Goal: Task Accomplishment & Management: Use online tool/utility

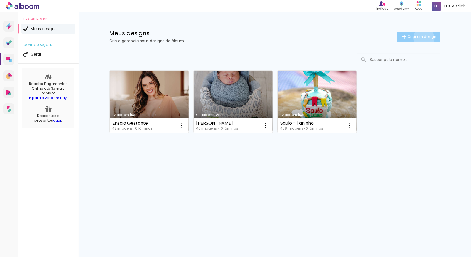
click at [423, 38] on span "Criar um design" at bounding box center [421, 37] width 29 height 4
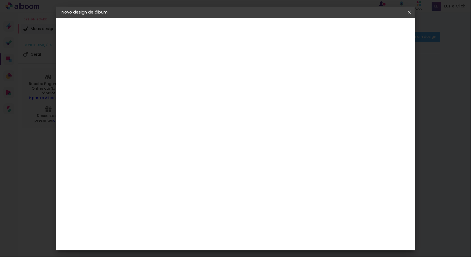
click at [152, 74] on input at bounding box center [152, 74] width 0 height 9
type input "[PERSON_NAME] 1 Ano"
type paper-input "[PERSON_NAME] 1 Ano"
click at [0, 0] on slot "Avançar" at bounding box center [0, 0] width 0 height 0
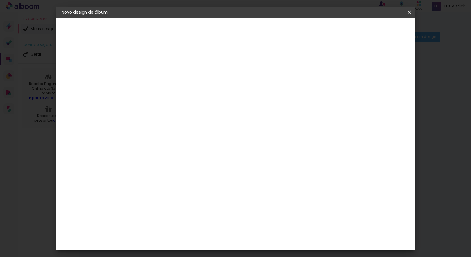
click at [158, 197] on div "Foto 15" at bounding box center [153, 201] width 10 height 9
click at [0, 0] on slot "Avançar" at bounding box center [0, 0] width 0 height 0
click at [189, 210] on span "25 × 25" at bounding box center [177, 217] width 26 height 15
click at [242, 32] on paper-button "Avançar" at bounding box center [228, 29] width 27 height 9
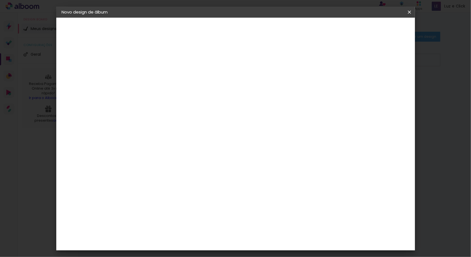
click at [343, 61] on div at bounding box center [340, 59] width 5 height 5
type paper-checkbox "on"
click at [343, 61] on div at bounding box center [340, 59] width 5 height 5
click at [374, 30] on span "Iniciar design" at bounding box center [361, 29] width 25 height 4
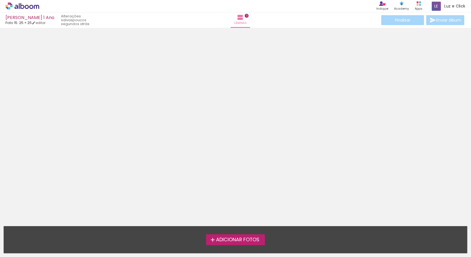
click at [250, 240] on span "Adicionar Fotos" at bounding box center [237, 239] width 43 height 5
click at [0, 0] on input "file" at bounding box center [0, 0] width 0 height 0
click at [250, 242] on span "Adicionar Fotos" at bounding box center [237, 239] width 43 height 5
click at [0, 0] on input "file" at bounding box center [0, 0] width 0 height 0
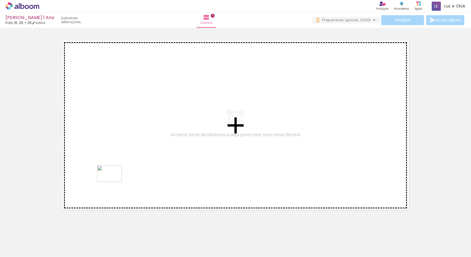
drag, startPoint x: 113, startPoint y: 245, endPoint x: 114, endPoint y: 182, distance: 63.1
click at [114, 182] on quentale-workspace at bounding box center [235, 128] width 471 height 257
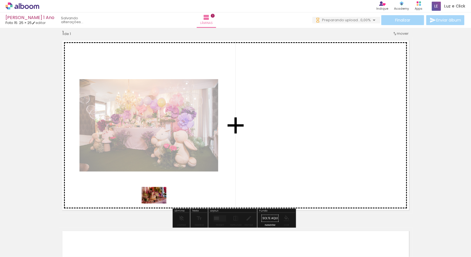
drag, startPoint x: 270, startPoint y: 242, endPoint x: 158, endPoint y: 204, distance: 118.9
click at [158, 204] on quentale-workspace at bounding box center [235, 128] width 471 height 257
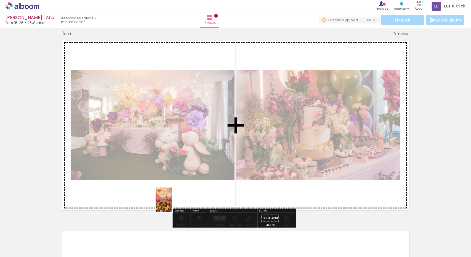
drag, startPoint x: 54, startPoint y: 243, endPoint x: 172, endPoint y: 204, distance: 124.1
click at [172, 204] on quentale-workspace at bounding box center [235, 128] width 471 height 257
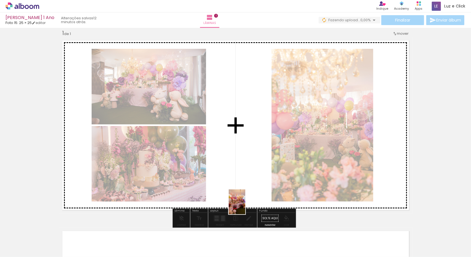
drag, startPoint x: 210, startPoint y: 246, endPoint x: 249, endPoint y: 200, distance: 60.0
click at [249, 200] on quentale-workspace at bounding box center [235, 128] width 471 height 257
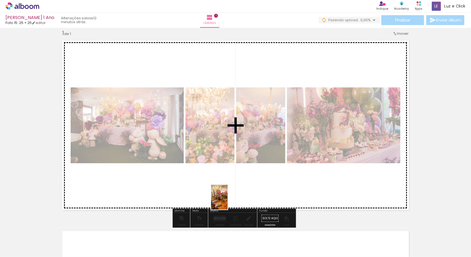
drag, startPoint x: 86, startPoint y: 244, endPoint x: 227, endPoint y: 201, distance: 147.8
click at [227, 201] on quentale-workspace at bounding box center [235, 128] width 471 height 257
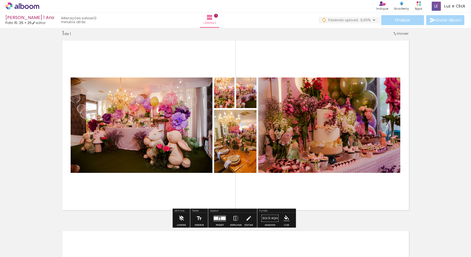
click at [183, 218] on iron-icon at bounding box center [181, 218] width 6 height 11
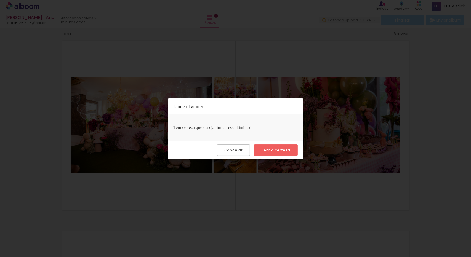
click at [0, 0] on slot "Cancelar" at bounding box center [0, 0] width 0 height 0
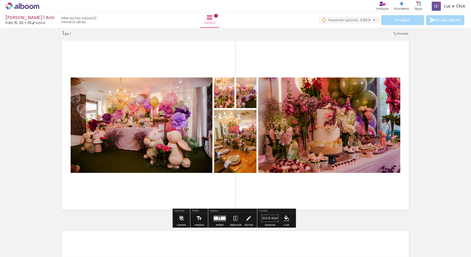
click at [196, 219] on iron-icon at bounding box center [199, 218] width 6 height 11
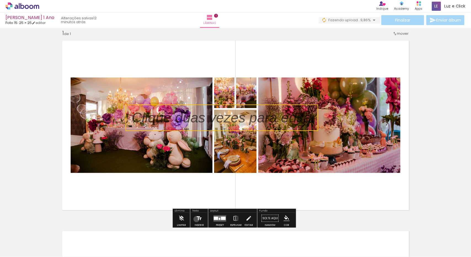
click at [196, 219] on iron-icon at bounding box center [199, 218] width 6 height 11
click at [201, 123] on quentale-selection at bounding box center [221, 118] width 192 height 26
type input "Sans Serif"
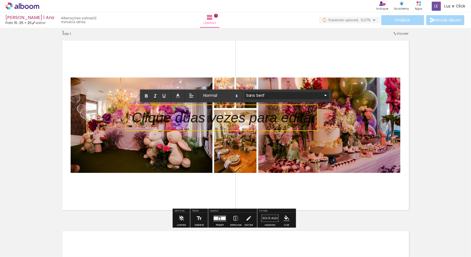
click at [322, 96] on iron-icon at bounding box center [325, 95] width 7 height 7
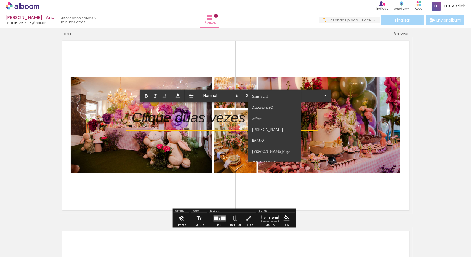
click at [180, 216] on iron-icon at bounding box center [181, 218] width 6 height 11
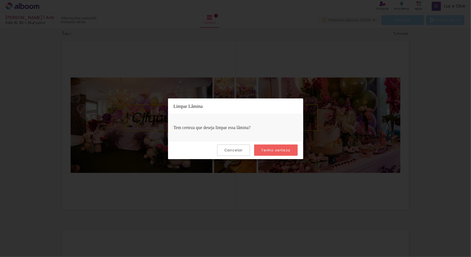
click at [0, 0] on slot "Tenho certeza" at bounding box center [0, 0] width 0 height 0
click at [0, 0] on slot "Cancelar" at bounding box center [0, 0] width 0 height 0
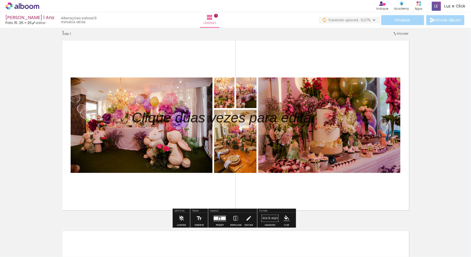
drag, startPoint x: 247, startPoint y: 119, endPoint x: 226, endPoint y: 119, distance: 21.5
click at [226, 119] on p at bounding box center [228, 118] width 192 height 20
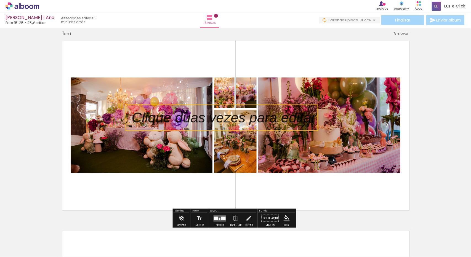
click at [402, 32] on span "mover" at bounding box center [403, 33] width 12 height 5
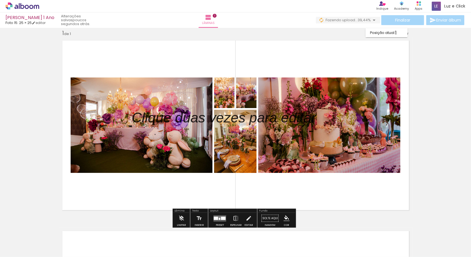
click at [149, 116] on p at bounding box center [228, 118] width 192 height 20
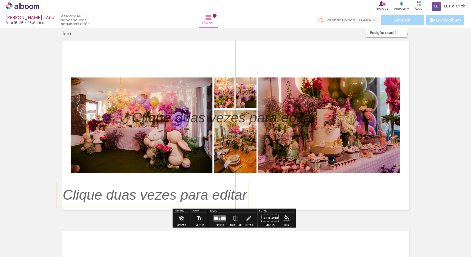
drag, startPoint x: 152, startPoint y: 116, endPoint x: 69, endPoint y: 194, distance: 113.5
click at [69, 194] on quentale-selection at bounding box center [153, 195] width 192 height 26
drag, startPoint x: 69, startPoint y: 194, endPoint x: 66, endPoint y: 199, distance: 5.9
click at [66, 199] on quentale-selection at bounding box center [153, 195] width 192 height 26
click at [74, 205] on quentale-selection at bounding box center [153, 195] width 192 height 26
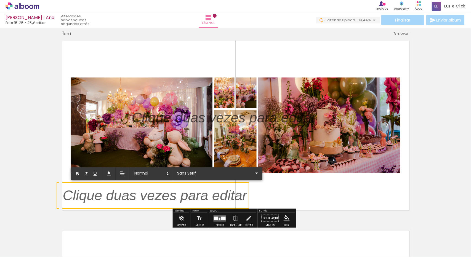
click at [75, 200] on p at bounding box center [155, 199] width 184 height 20
click at [253, 174] on iron-icon at bounding box center [256, 173] width 7 height 7
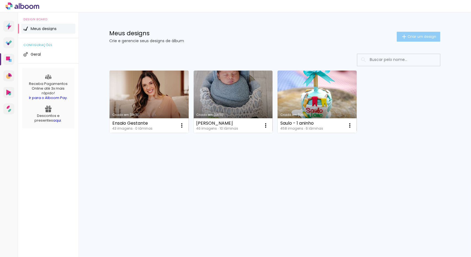
click at [419, 35] on span "Criar um design" at bounding box center [421, 37] width 29 height 4
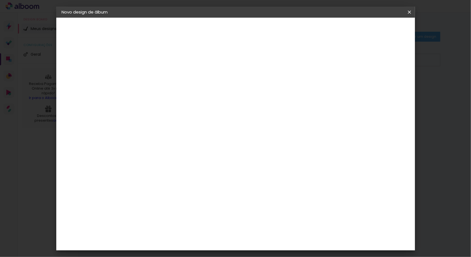
click at [152, 74] on input at bounding box center [152, 74] width 0 height 9
paste input "[PERSON_NAME] 1 Ano"
type input "[PERSON_NAME] 1 Ano"
type paper-input "[PERSON_NAME] 1 Ano"
click at [0, 0] on slot "Avançar" at bounding box center [0, 0] width 0 height 0
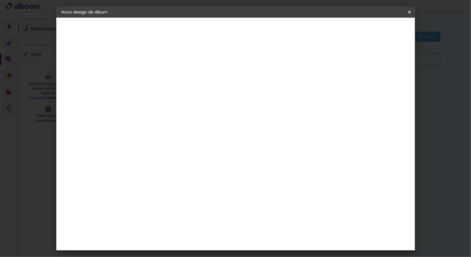
scroll to position [469, 0]
click at [158, 170] on div "Foto 15" at bounding box center [153, 174] width 10 height 9
click at [0, 0] on slot "Avançar" at bounding box center [0, 0] width 0 height 0
click at [189, 193] on span "25 × 25" at bounding box center [177, 200] width 26 height 15
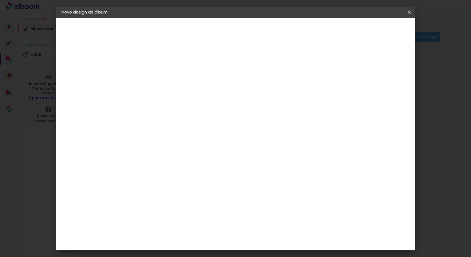
click at [0, 0] on slot "Avançar" at bounding box center [0, 0] width 0 height 0
click at [343, 57] on div at bounding box center [340, 59] width 5 height 5
type paper-checkbox "on"
click at [374, 31] on span "Iniciar design" at bounding box center [361, 29] width 25 height 4
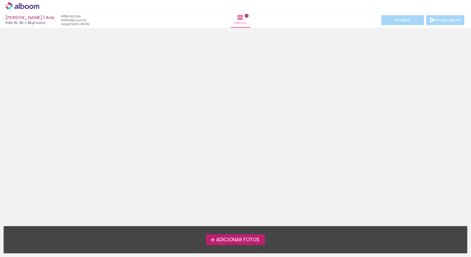
click at [235, 241] on span "Adicionar Fotos" at bounding box center [237, 239] width 43 height 5
click at [0, 0] on input "file" at bounding box center [0, 0] width 0 height 0
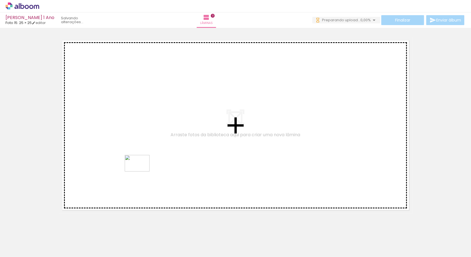
drag, startPoint x: 121, startPoint y: 241, endPoint x: 141, endPoint y: 172, distance: 72.5
click at [141, 172] on quentale-workspace at bounding box center [235, 128] width 471 height 257
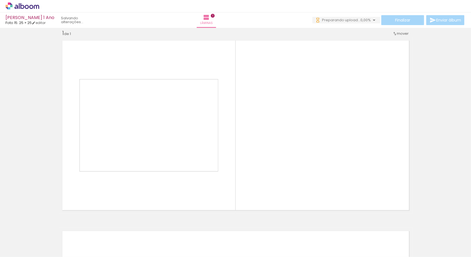
scroll to position [7, 0]
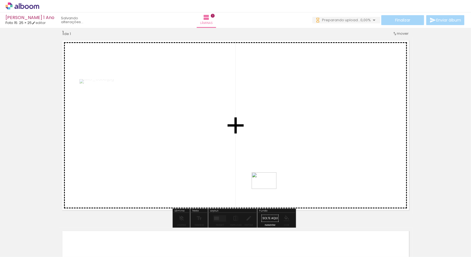
drag, startPoint x: 268, startPoint y: 238, endPoint x: 268, endPoint y: 188, distance: 50.5
click at [268, 188] on quentale-workspace at bounding box center [235, 128] width 471 height 257
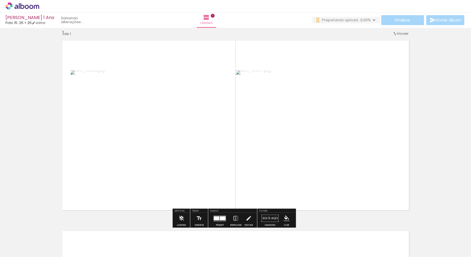
scroll to position [0, 0]
